Goal: Task Accomplishment & Management: Manage account settings

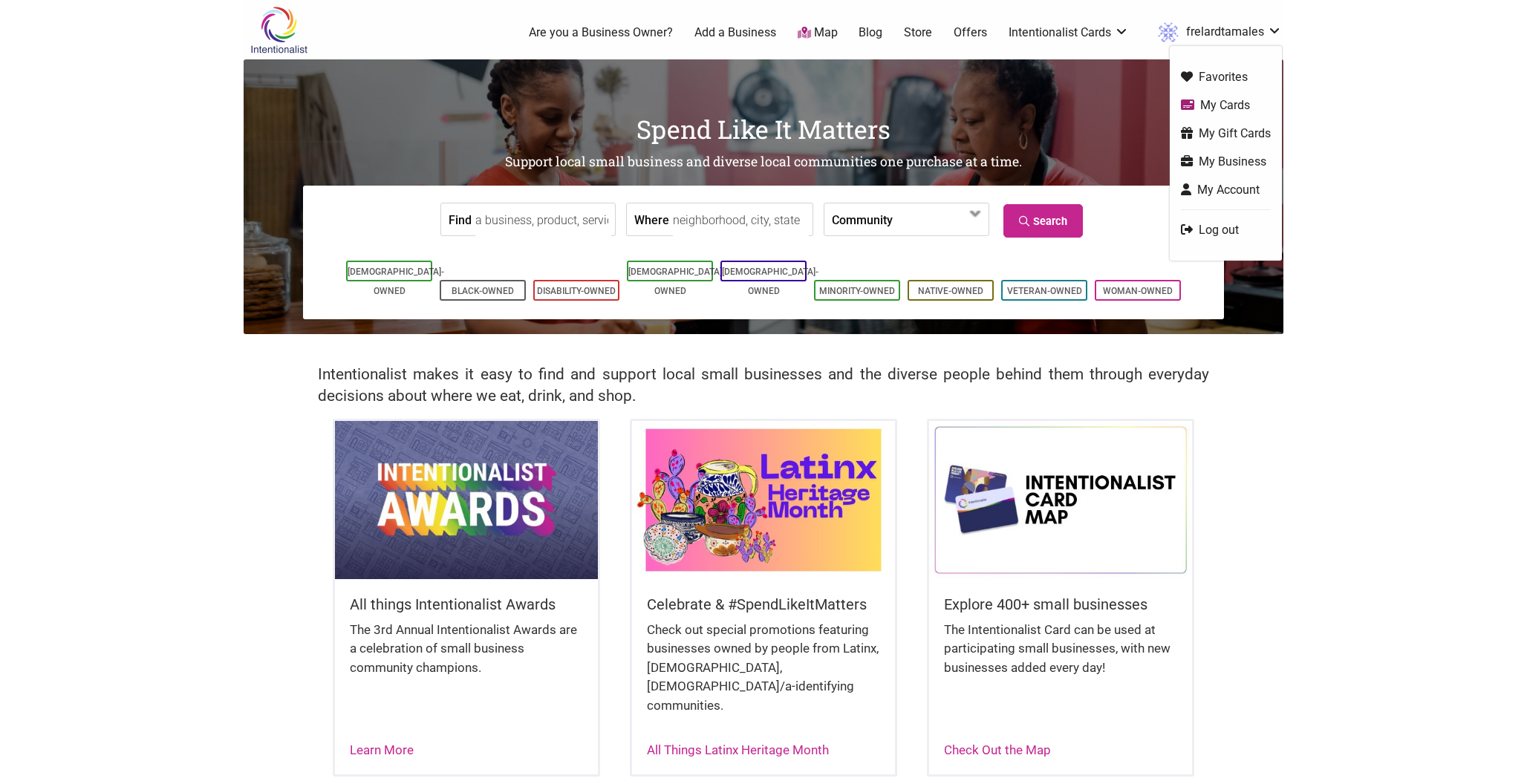
click at [1226, 162] on link "My Business" at bounding box center [1225, 161] width 90 height 17
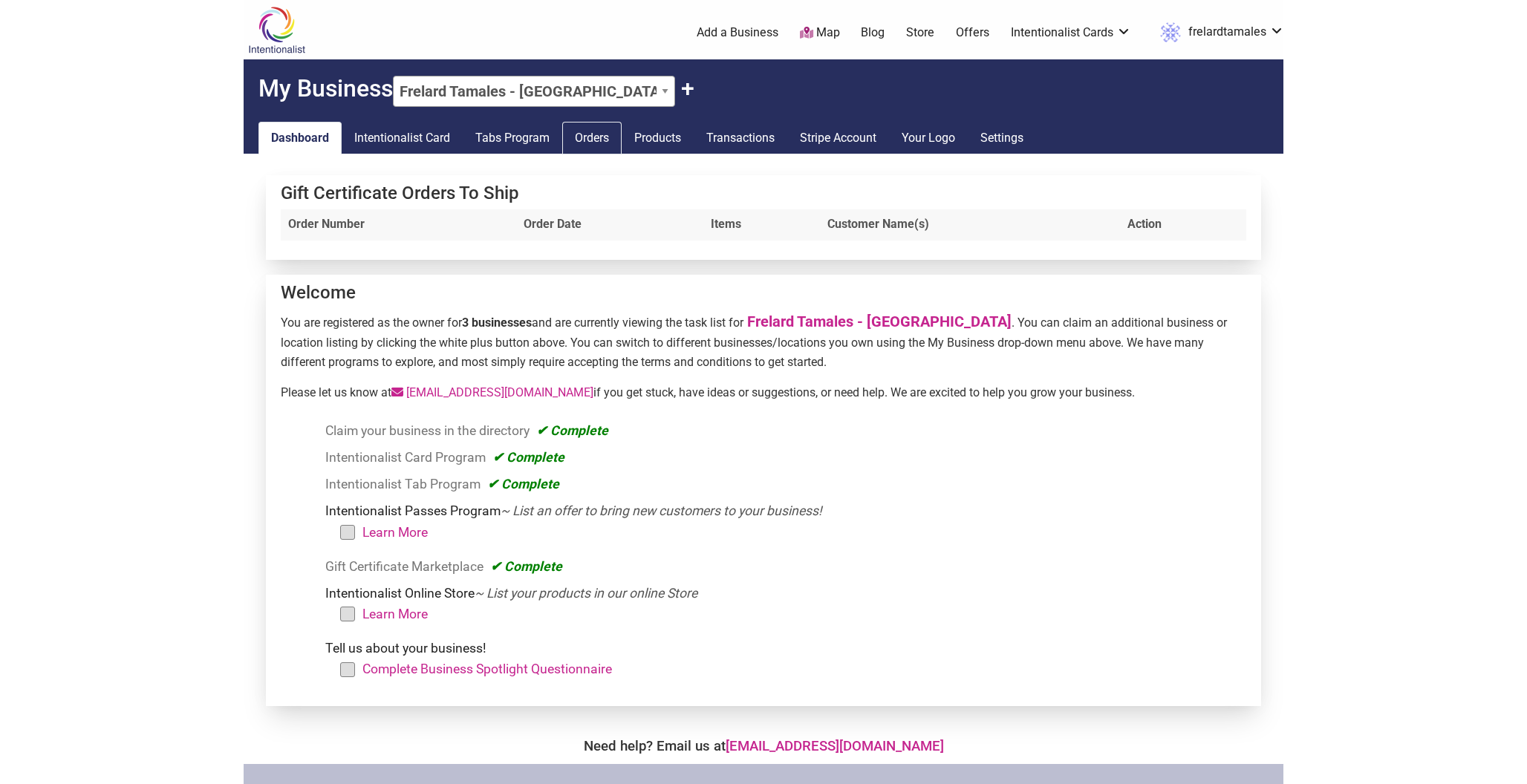
click at [607, 138] on link "Orders" at bounding box center [592, 138] width 59 height 33
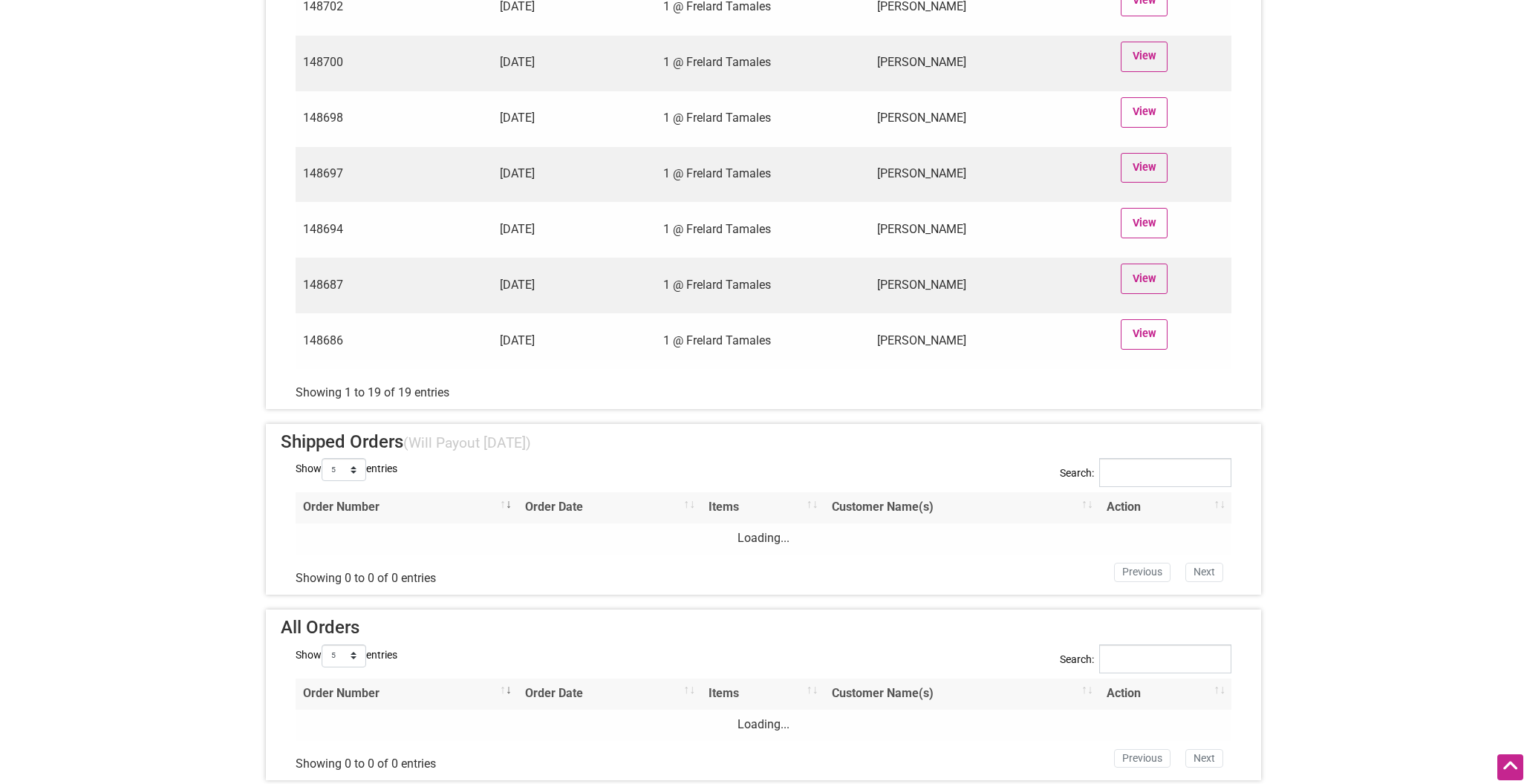
scroll to position [902, 0]
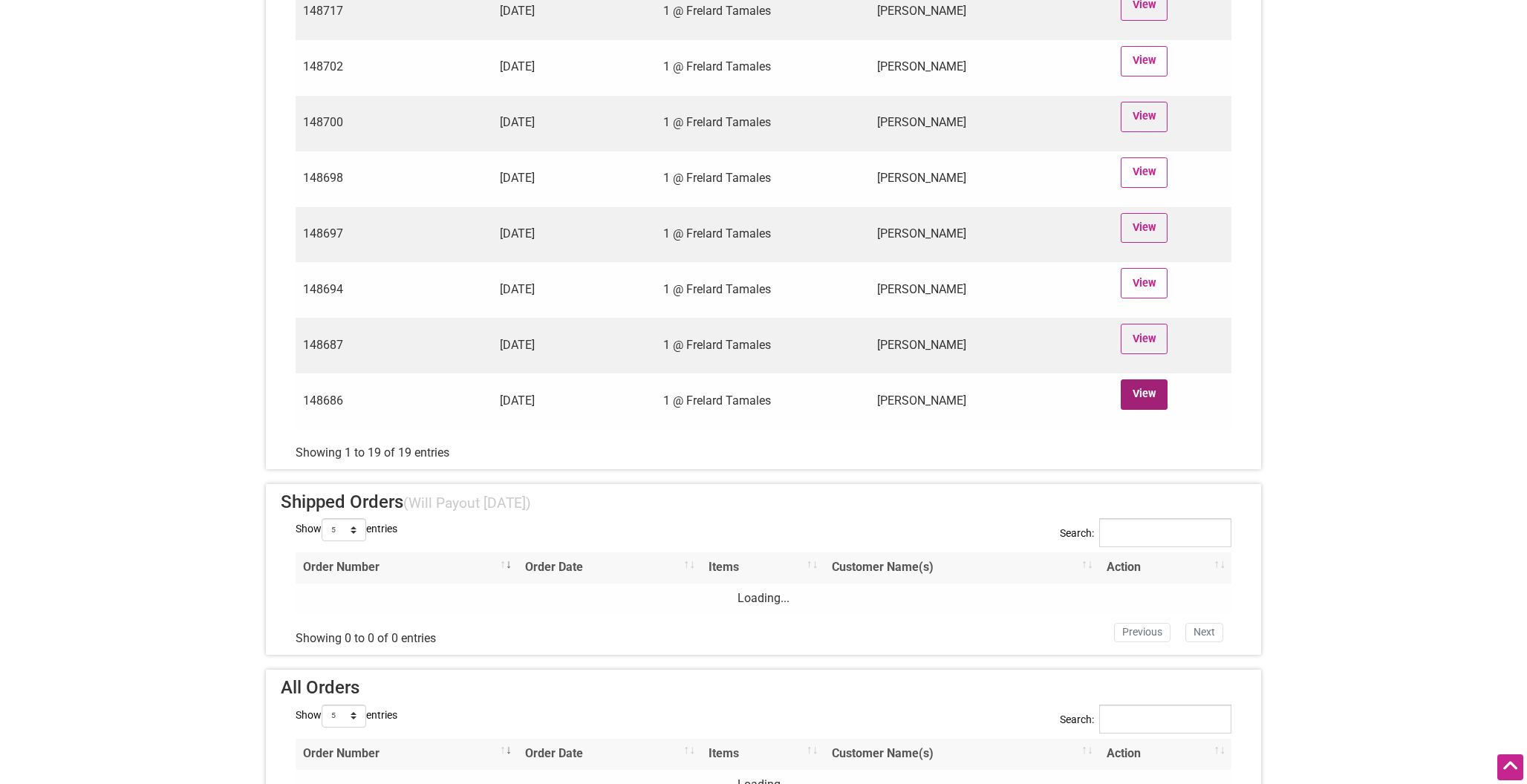
click at [1135, 401] on link "View" at bounding box center [1143, 394] width 46 height 31
